Goal: Find contact information: Find contact information

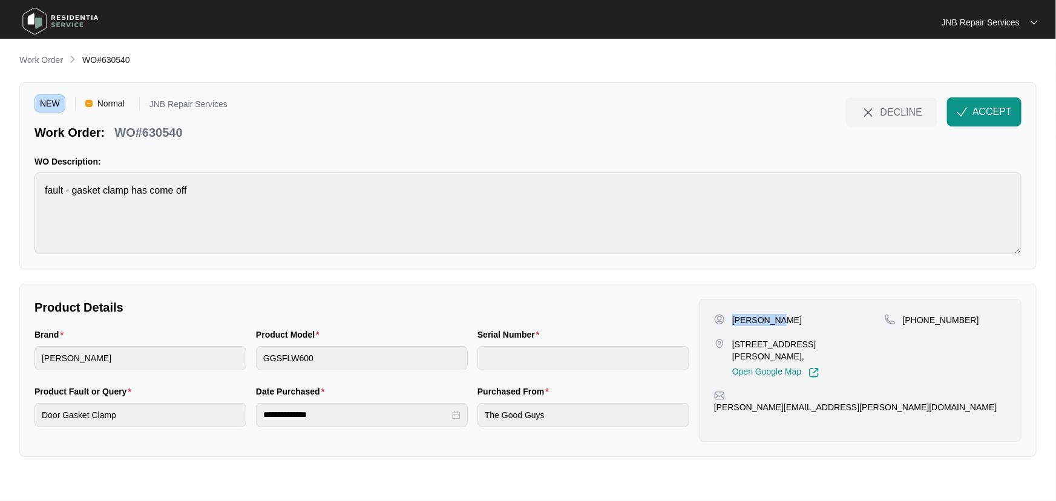
drag, startPoint x: 788, startPoint y: 321, endPoint x: 731, endPoint y: 320, distance: 57.5
click at [731, 320] on div "[PERSON_NAME]" at bounding box center [799, 320] width 171 height 12
copy p "[PERSON_NAME]"
drag, startPoint x: 762, startPoint y: 359, endPoint x: 732, endPoint y: 348, distance: 32.7
click at [732, 348] on div "[STREET_ADDRESS][PERSON_NAME], Open Google Map" at bounding box center [799, 358] width 171 height 40
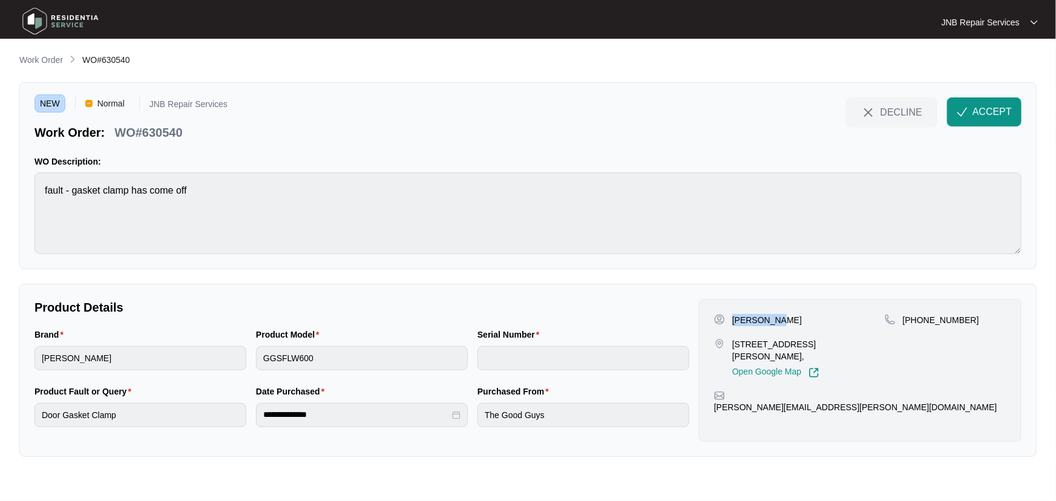
copy p "[STREET_ADDRESS][PERSON_NAME],"
drag, startPoint x: 968, startPoint y: 316, endPoint x: 919, endPoint y: 320, distance: 49.8
click at [919, 320] on div "[PHONE_NUMBER]" at bounding box center [946, 320] width 122 height 12
copy p "427926125"
click at [647, 323] on div "**********" at bounding box center [362, 370] width 664 height 143
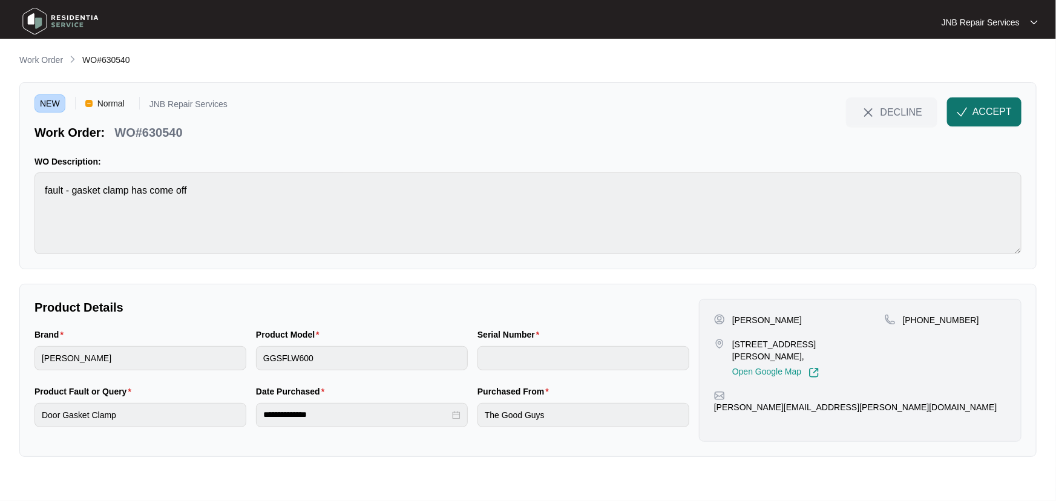
click at [994, 112] on span "ACCEPT" at bounding box center [991, 112] width 39 height 15
